Goal: Transaction & Acquisition: Purchase product/service

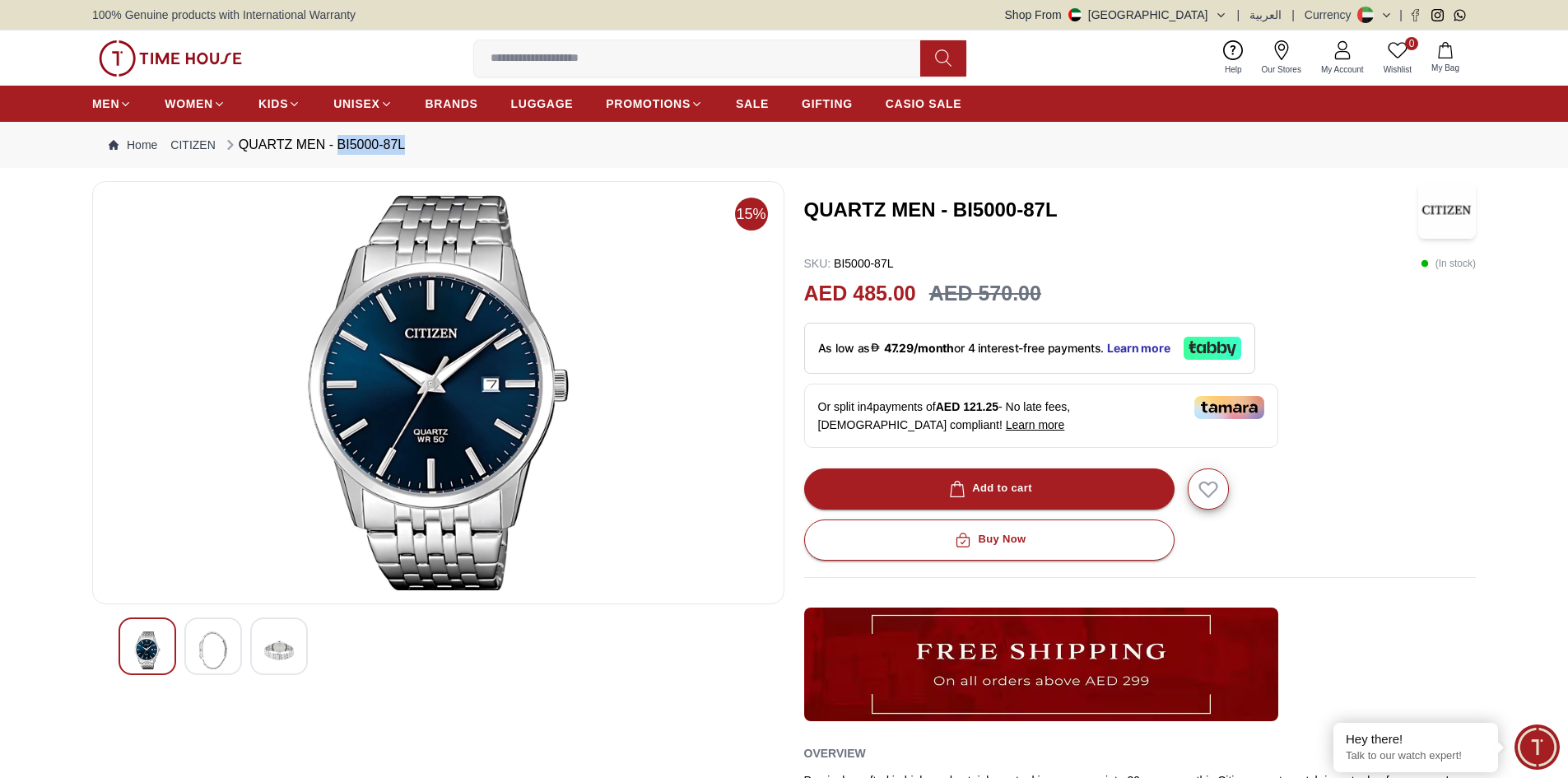
click at [492, 332] on img at bounding box center [439, 393] width 664 height 395
click at [469, 387] on img at bounding box center [439, 393] width 664 height 395
click at [208, 649] on img at bounding box center [212, 650] width 29 height 38
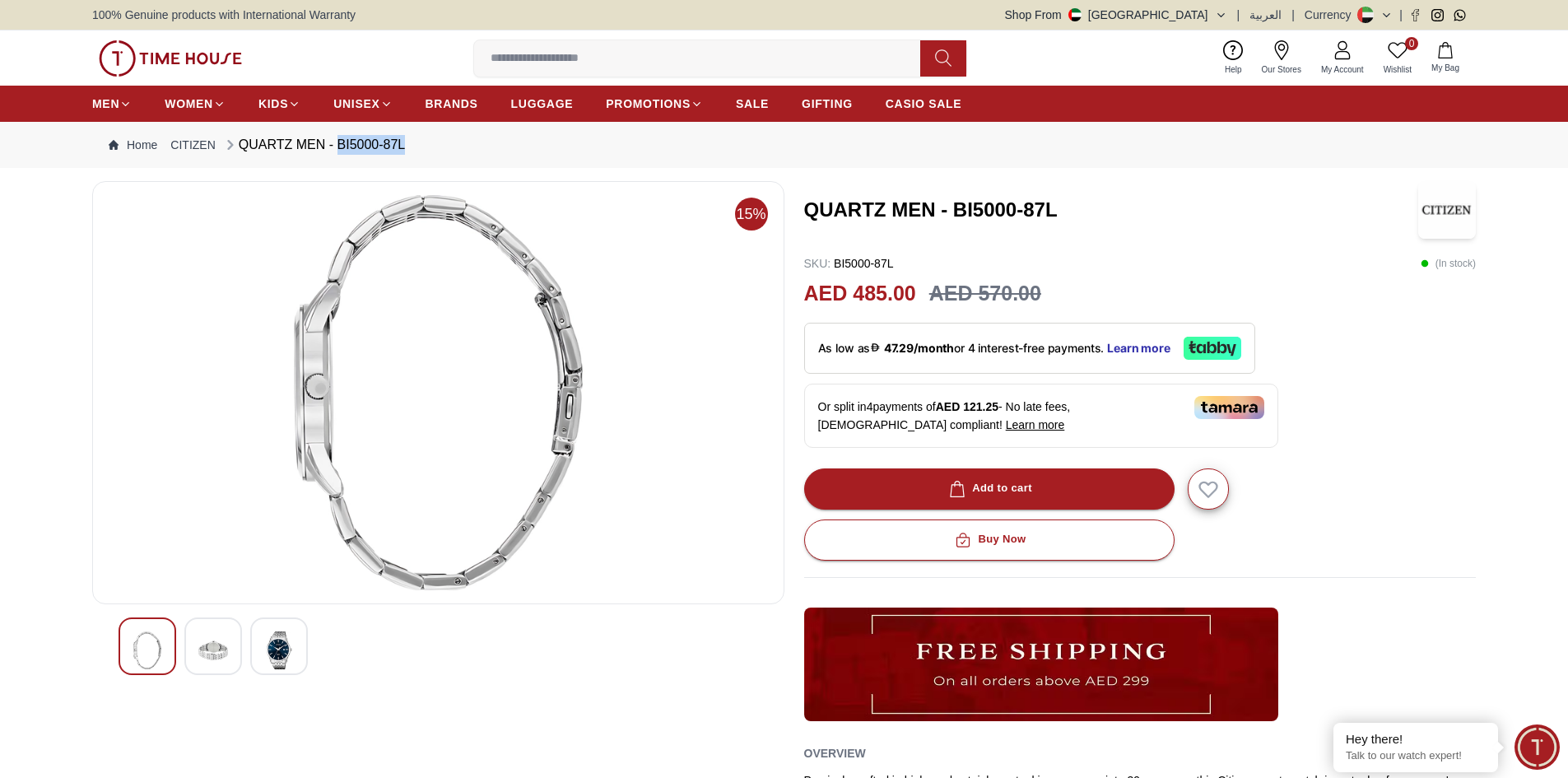
click at [131, 640] on div at bounding box center [147, 646] width 58 height 58
click at [227, 646] on img at bounding box center [212, 650] width 29 height 38
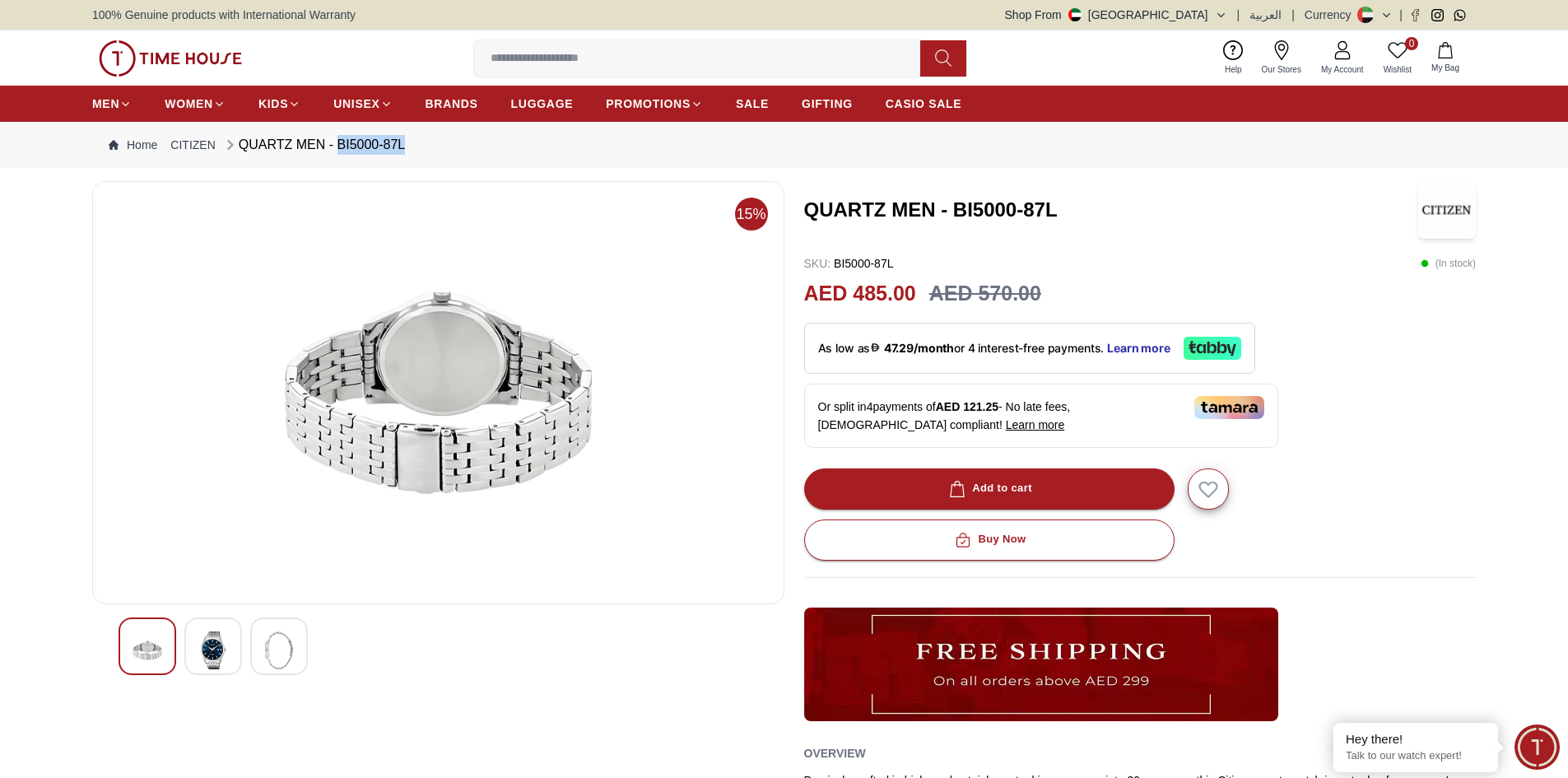
click at [217, 646] on img at bounding box center [212, 650] width 29 height 38
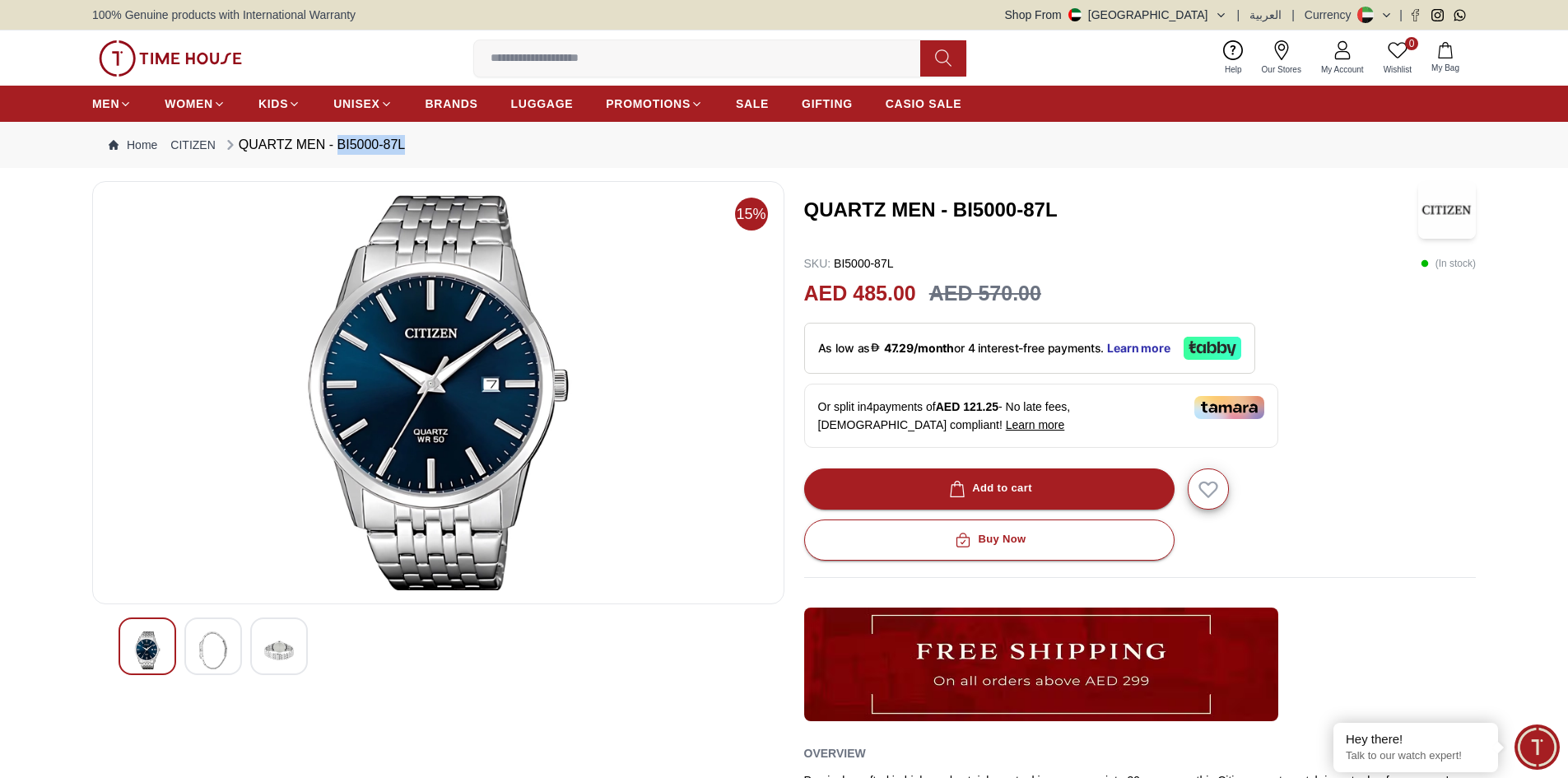
click at [289, 645] on img at bounding box center [279, 650] width 29 height 38
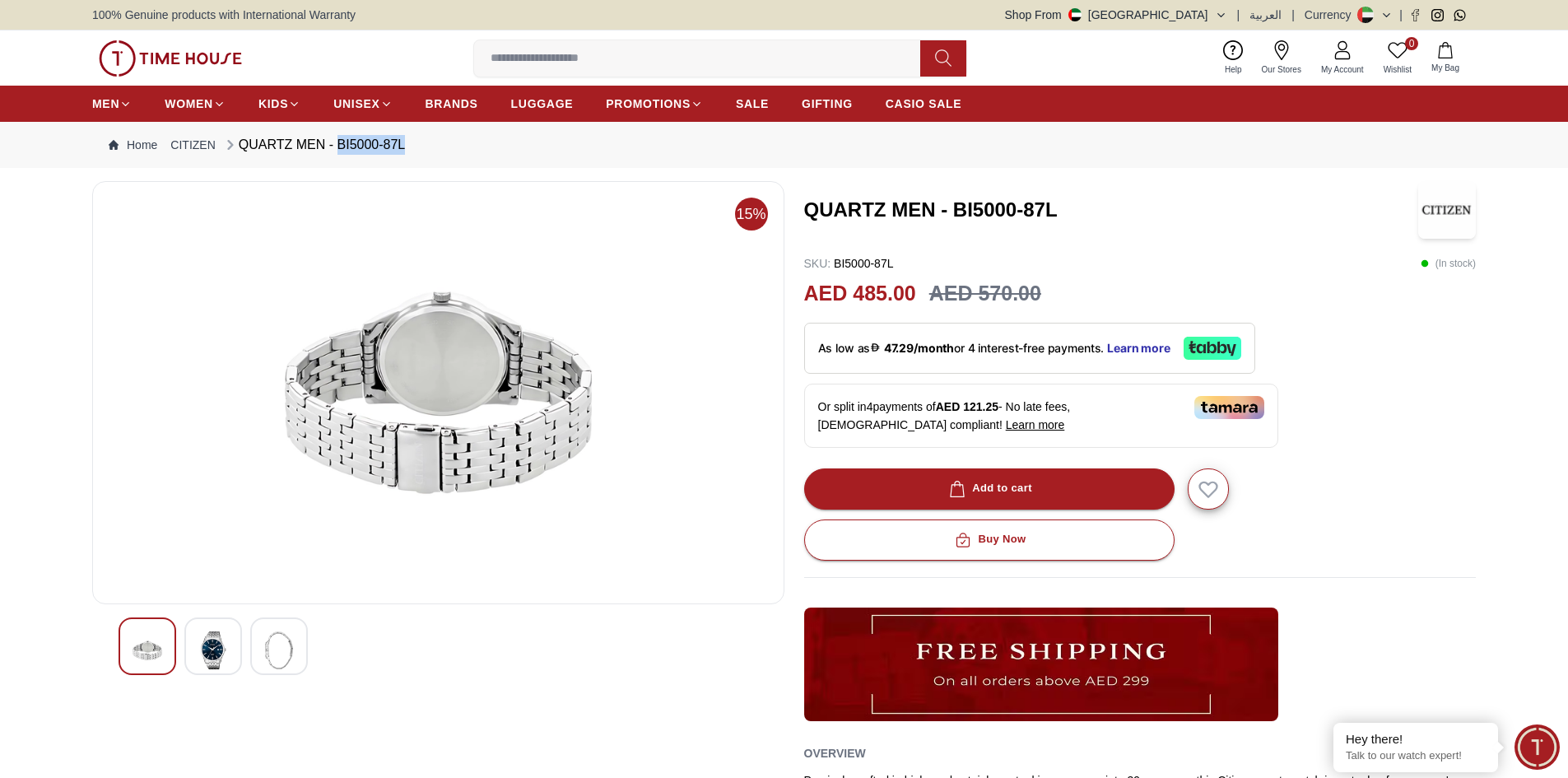
click at [210, 645] on img at bounding box center [212, 650] width 29 height 38
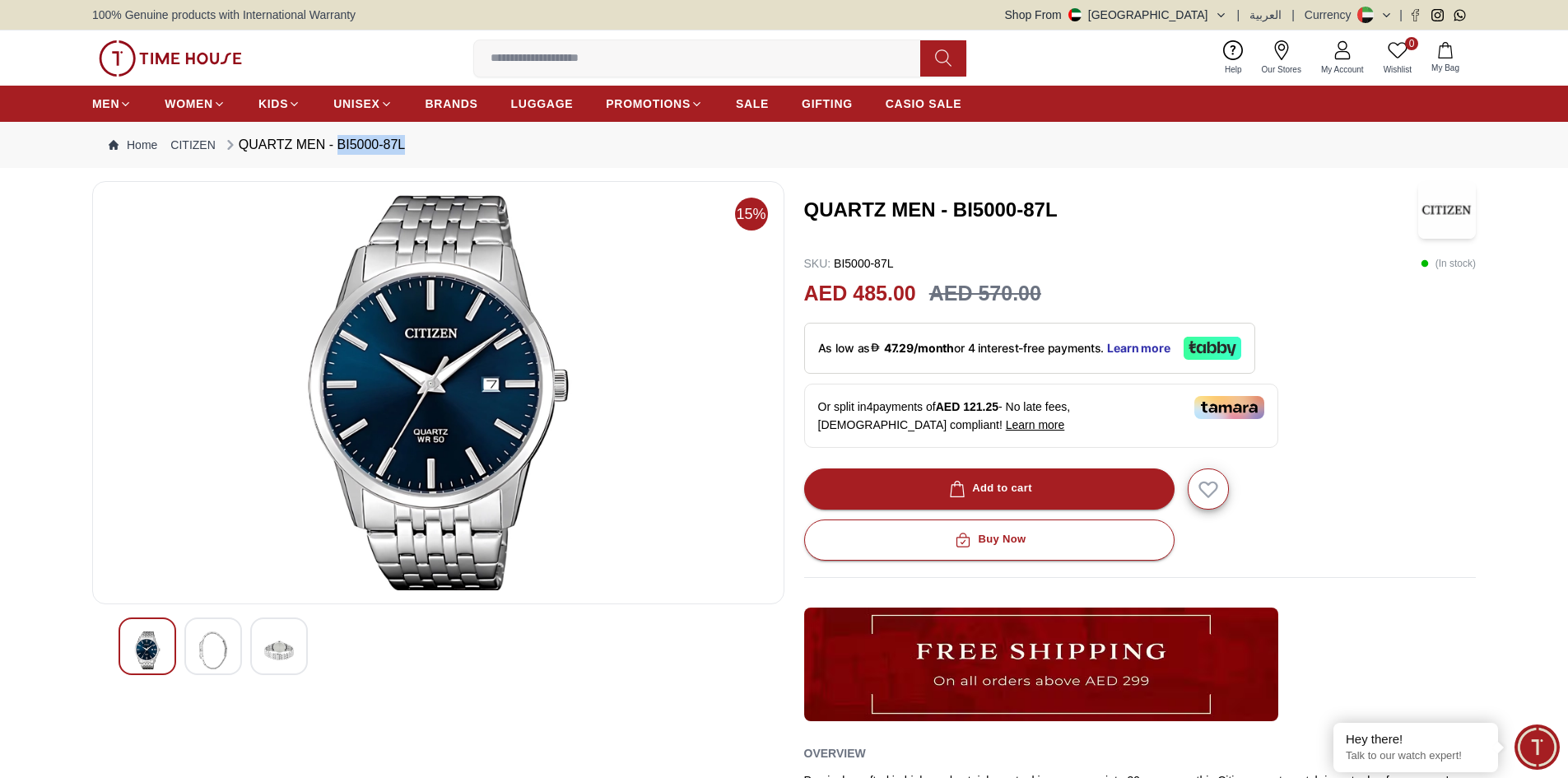
click at [669, 215] on img at bounding box center [439, 393] width 664 height 395
click at [210, 661] on img at bounding box center [212, 650] width 29 height 38
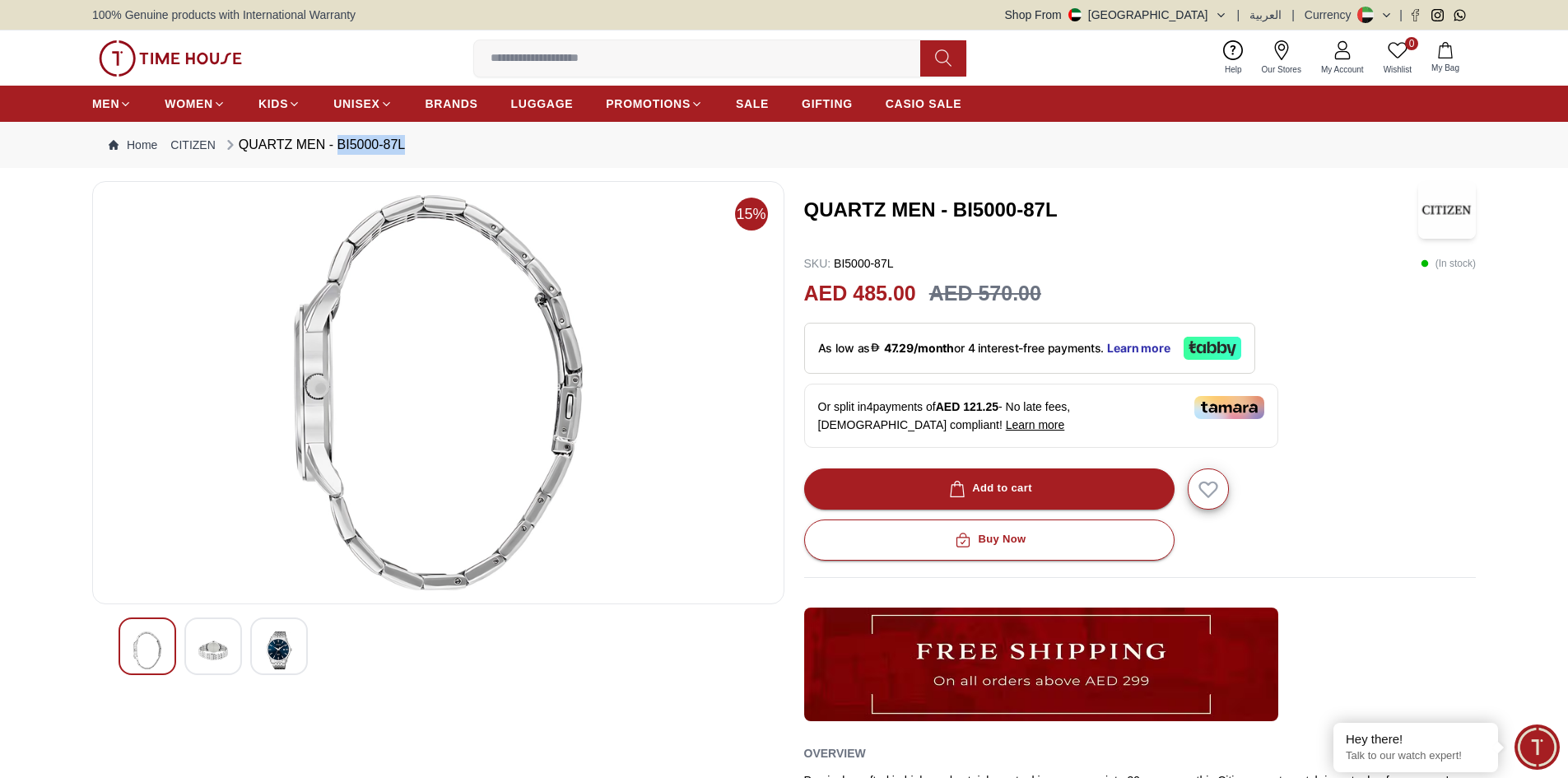
click at [218, 635] on img at bounding box center [212, 650] width 29 height 38
